Goal: Find specific page/section: Find specific page/section

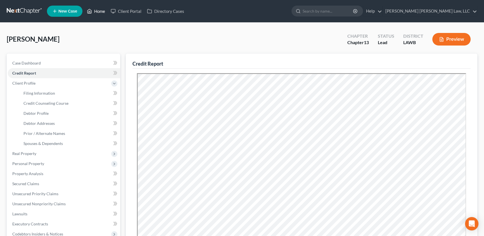
drag, startPoint x: 94, startPoint y: 13, endPoint x: 97, endPoint y: 43, distance: 30.6
click at [94, 13] on link "Home" at bounding box center [96, 11] width 24 height 10
click at [100, 14] on link "Home" at bounding box center [96, 11] width 24 height 10
click at [98, 11] on link "Home" at bounding box center [96, 11] width 24 height 10
click at [101, 10] on link "Home" at bounding box center [96, 11] width 24 height 10
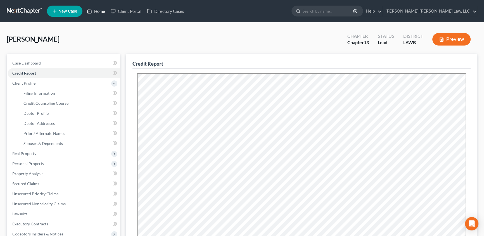
click at [101, 11] on link "Home" at bounding box center [96, 11] width 24 height 10
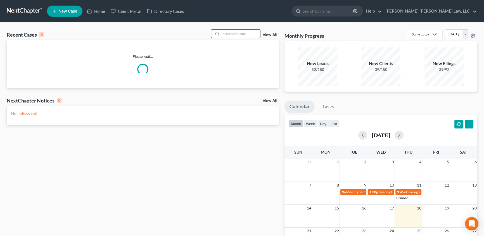
click at [228, 34] on input "search" at bounding box center [240, 34] width 39 height 8
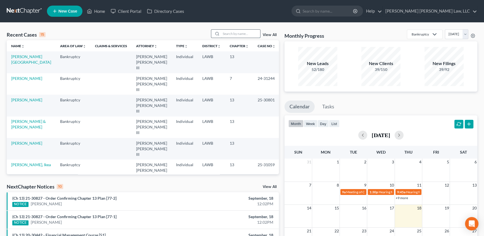
click at [228, 34] on input "search" at bounding box center [240, 34] width 39 height 8
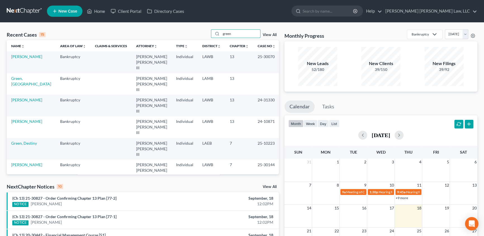
type input "green"
